Goal: Transaction & Acquisition: Obtain resource

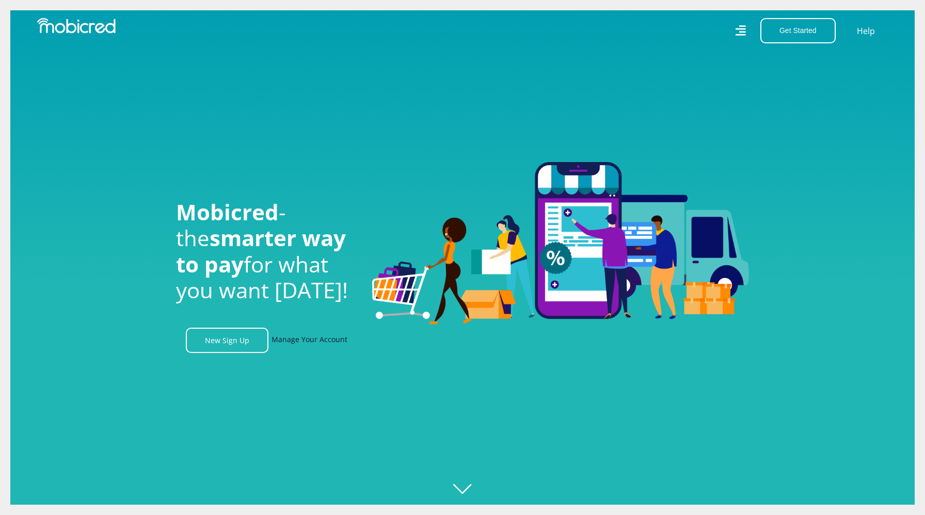
click at [294, 332] on link "Manage Your Account" at bounding box center [309, 340] width 76 height 25
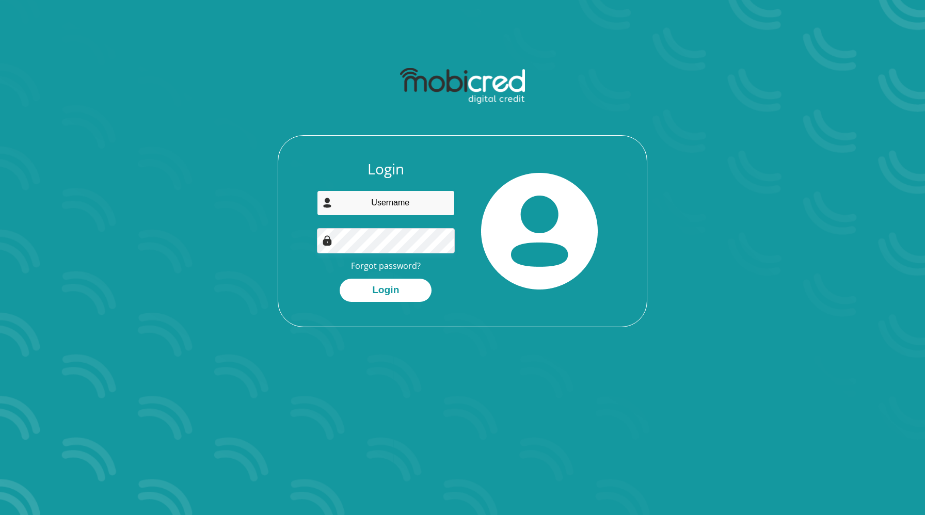
click at [387, 194] on input "email" at bounding box center [386, 202] width 138 height 25
click at [404, 205] on input "email" at bounding box center [386, 202] width 138 height 25
type input "anrichearth00@gmail.com"
click at [407, 306] on div "Login anrichearth00@gmail.com Forgot password? Login" at bounding box center [462, 244] width 369 height 166
click at [407, 288] on button "Login" at bounding box center [386, 290] width 92 height 23
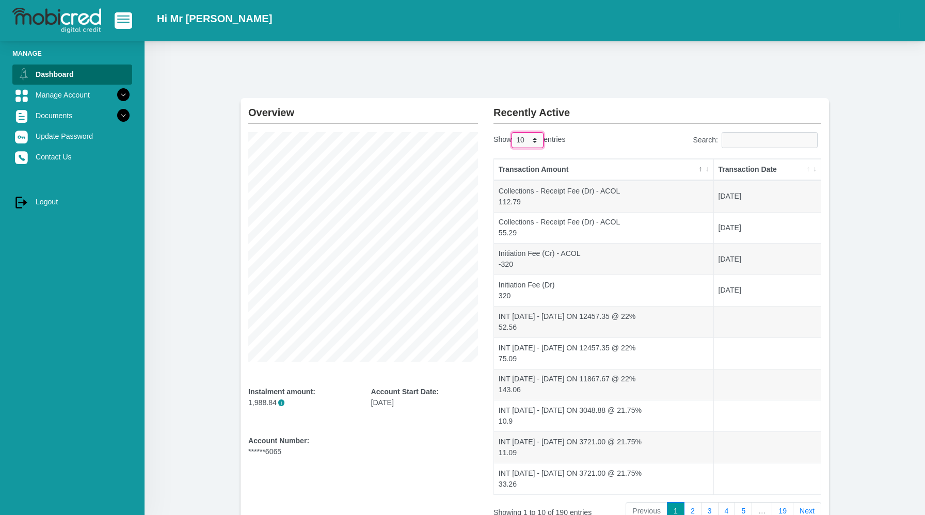
click at [540, 141] on select "10 25 50 100" at bounding box center [527, 140] width 32 height 16
select select "100"
click at [514, 132] on select "10 25 50 100" at bounding box center [527, 140] width 32 height 16
click at [600, 142] on div "Show 10 25 50 100 entries" at bounding box center [571, 142] width 156 height 20
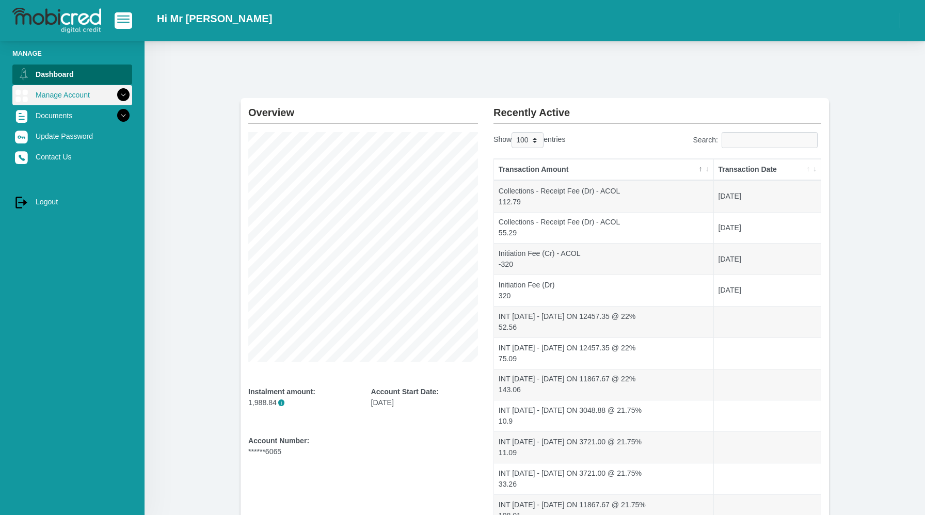
click at [122, 93] on icon at bounding box center [124, 95] width 18 height 18
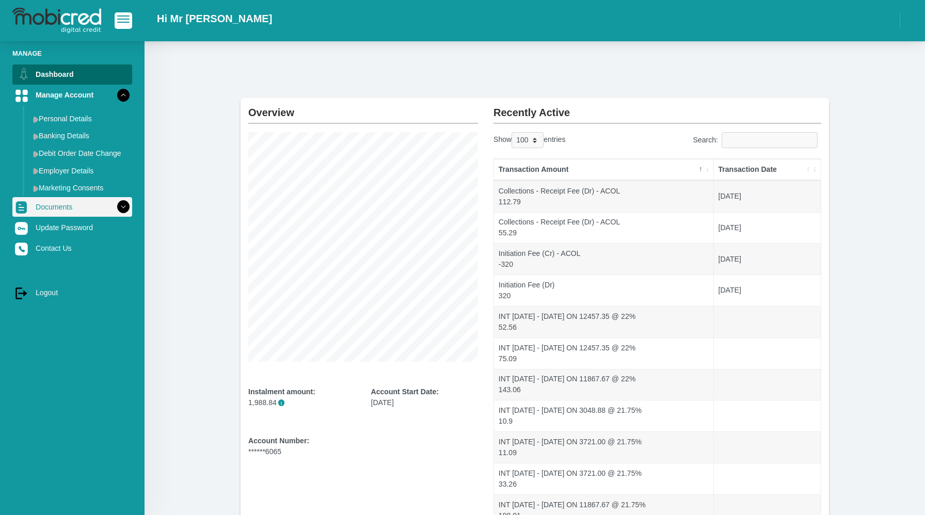
click at [124, 205] on icon at bounding box center [124, 207] width 18 height 18
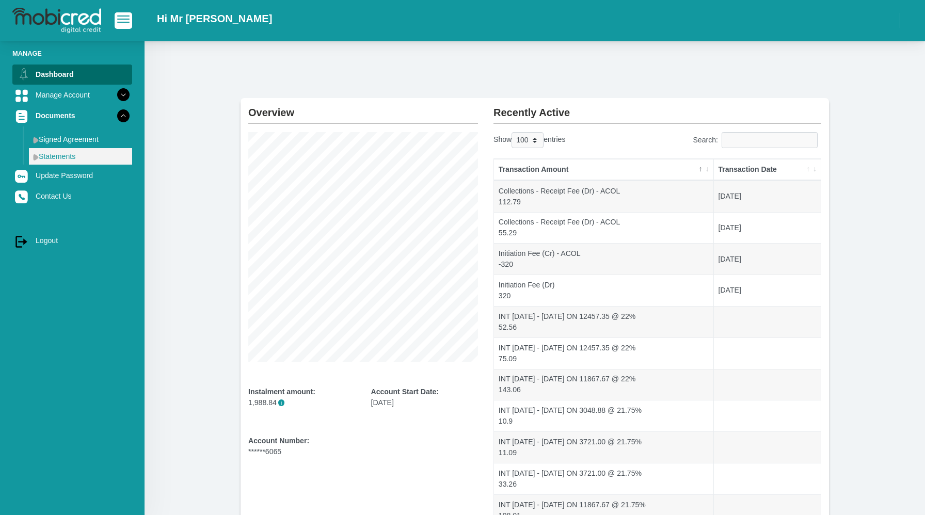
click at [92, 157] on link "Statements" at bounding box center [80, 156] width 103 height 17
click at [38, 157] on img at bounding box center [36, 157] width 6 height 7
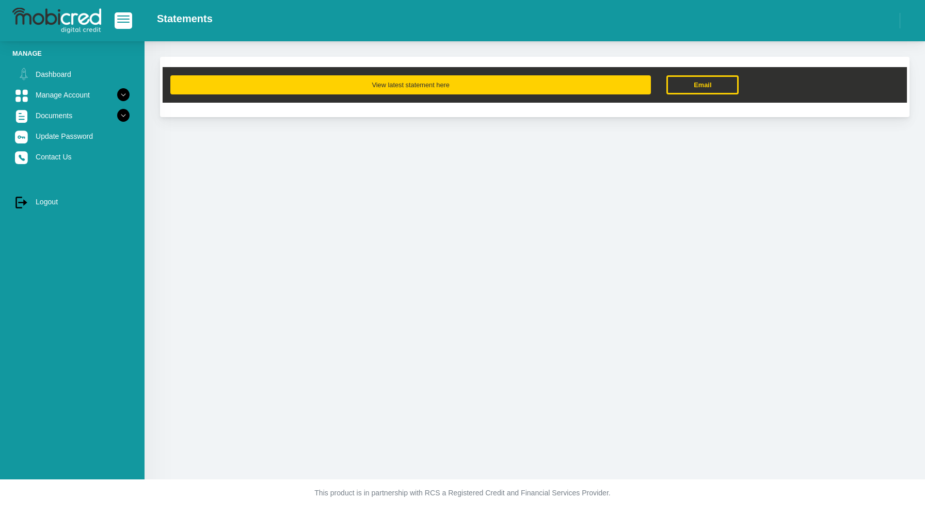
click at [430, 84] on button "View latest statement here" at bounding box center [410, 84] width 481 height 19
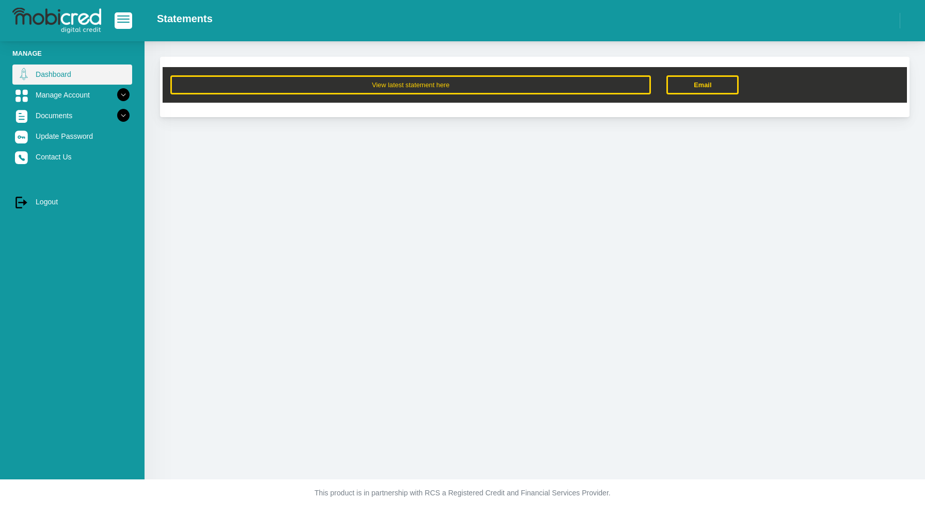
click at [74, 73] on link "Dashboard" at bounding box center [72, 75] width 120 height 20
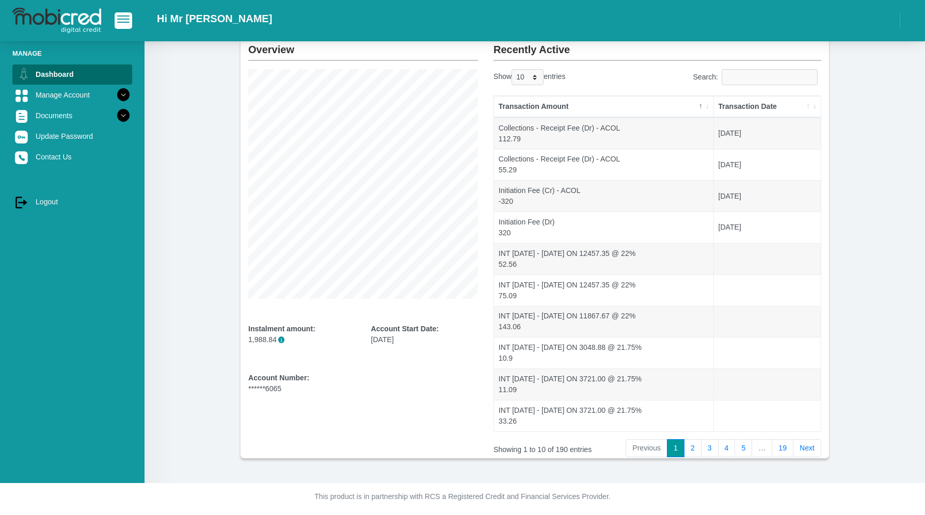
scroll to position [67, 0]
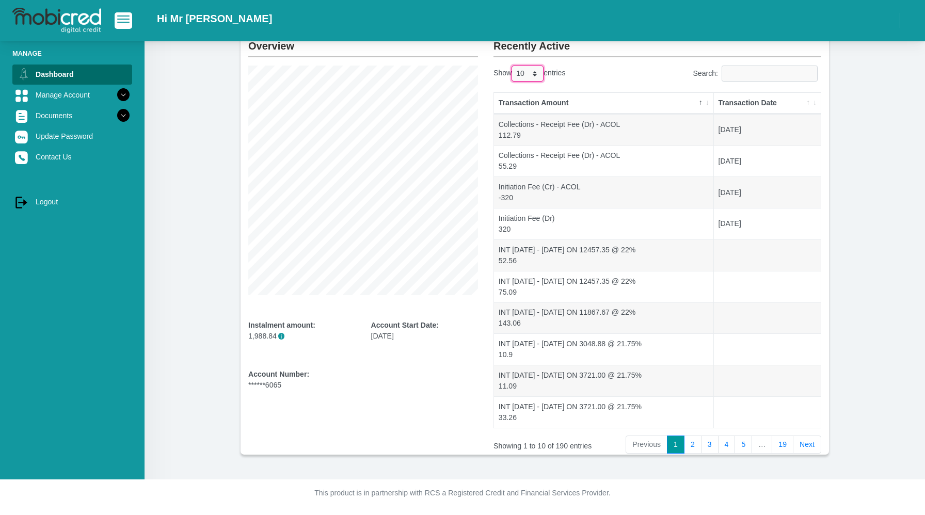
click at [526, 69] on select "10 25 50 100" at bounding box center [527, 74] width 32 height 16
select select "100"
click at [514, 66] on select "10 25 50 100" at bounding box center [527, 74] width 32 height 16
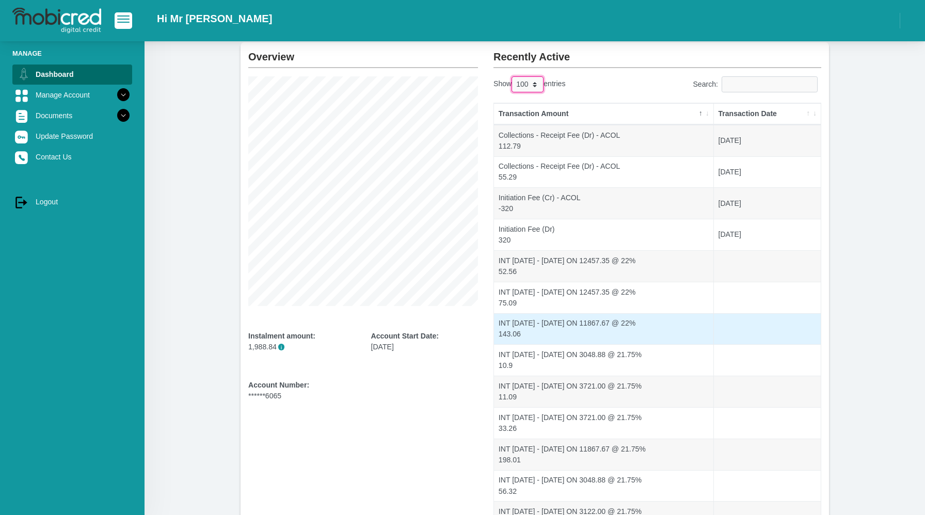
scroll to position [57, 0]
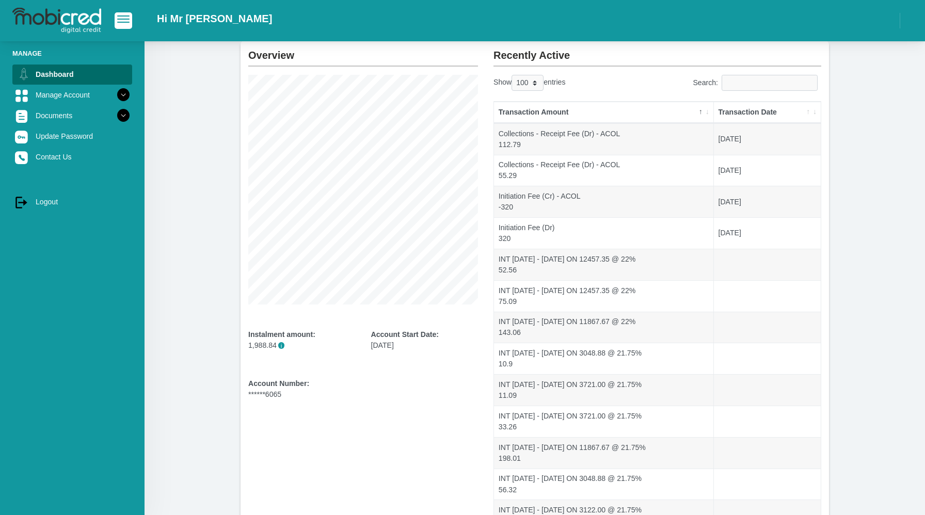
click at [758, 113] on th "Transaction Date" at bounding box center [767, 113] width 107 height 22
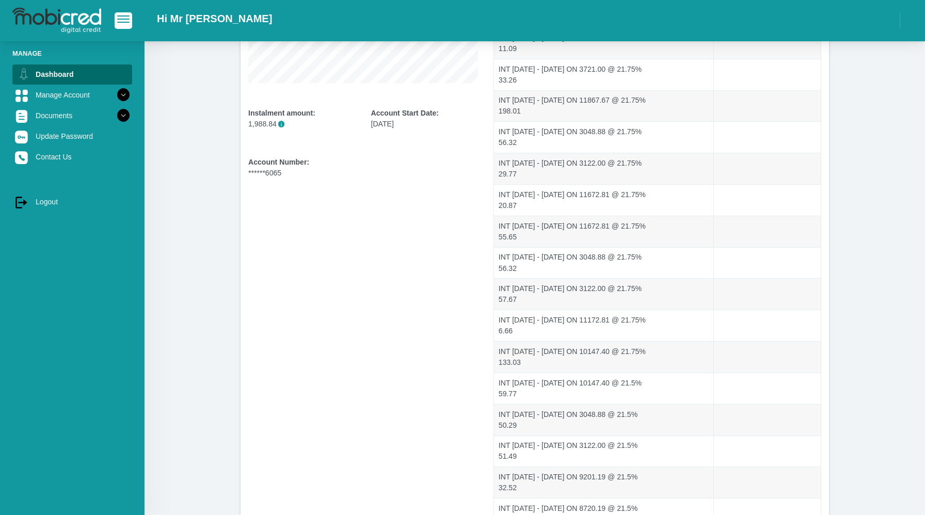
scroll to position [0, 0]
